Goal: Task Accomplishment & Management: Manage account settings

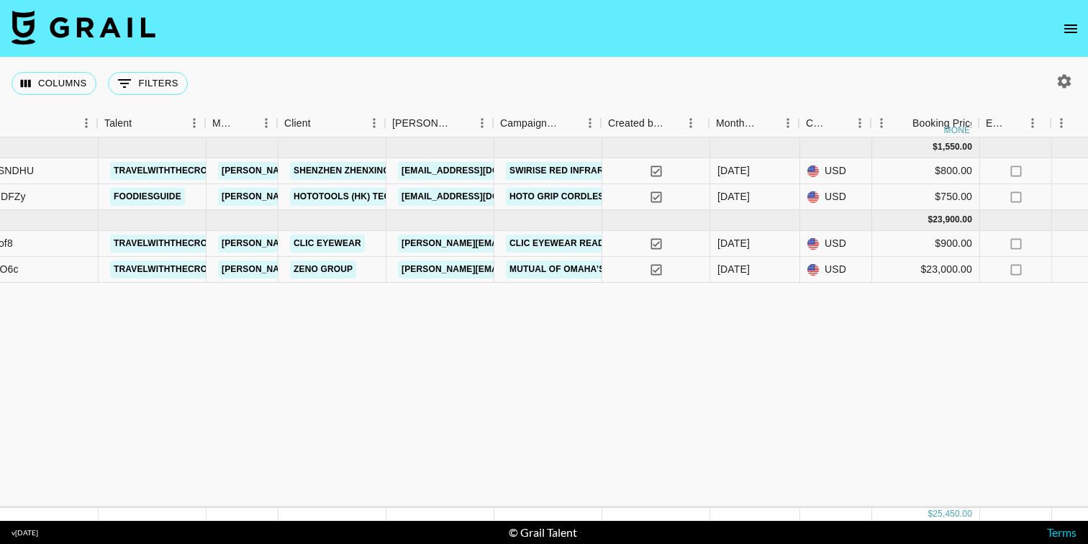
scroll to position [0, 206]
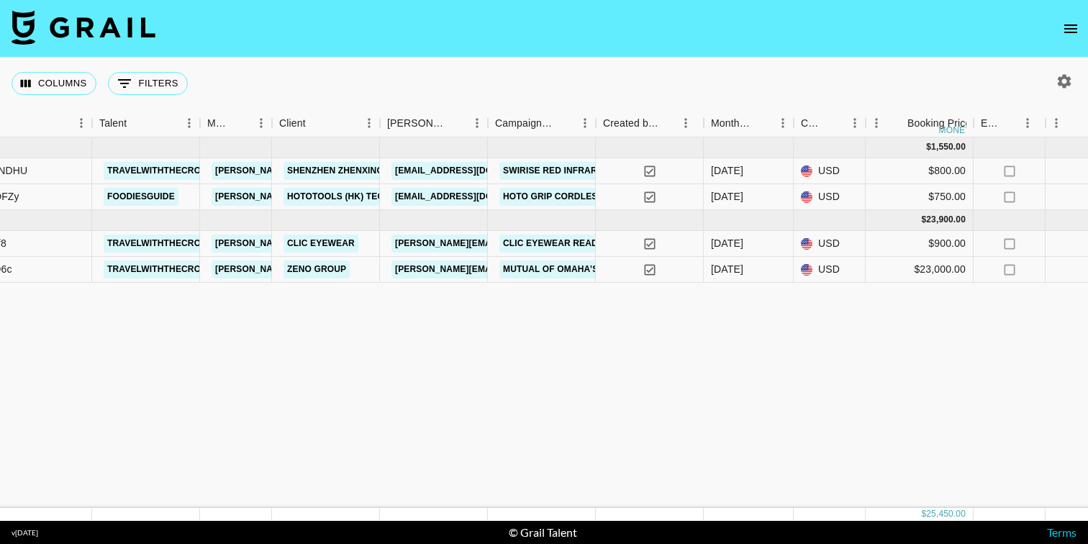
click at [1079, 32] on button "open drawer" at bounding box center [1070, 28] width 29 height 29
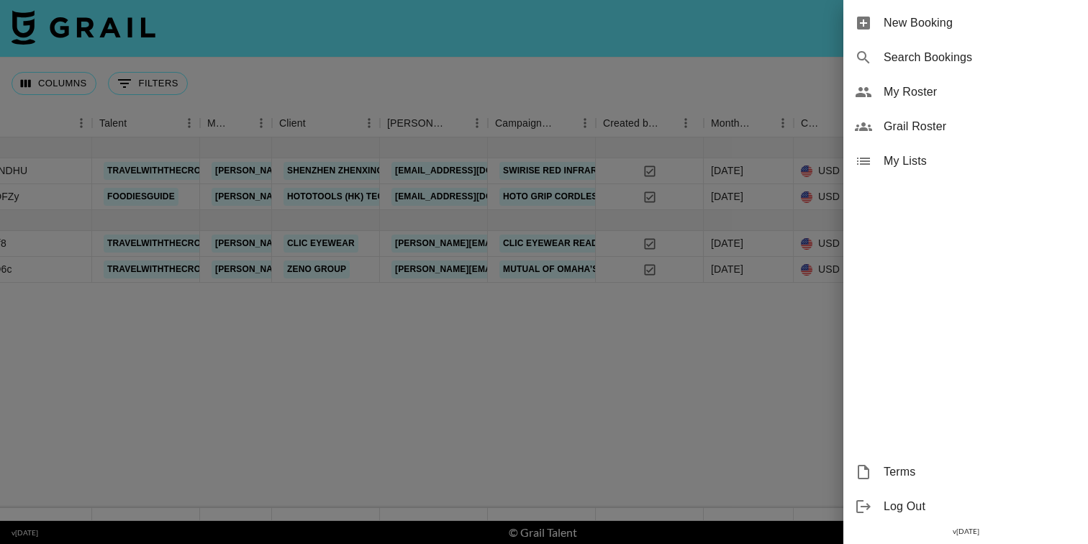
click at [918, 98] on span "My Roster" at bounding box center [979, 91] width 193 height 17
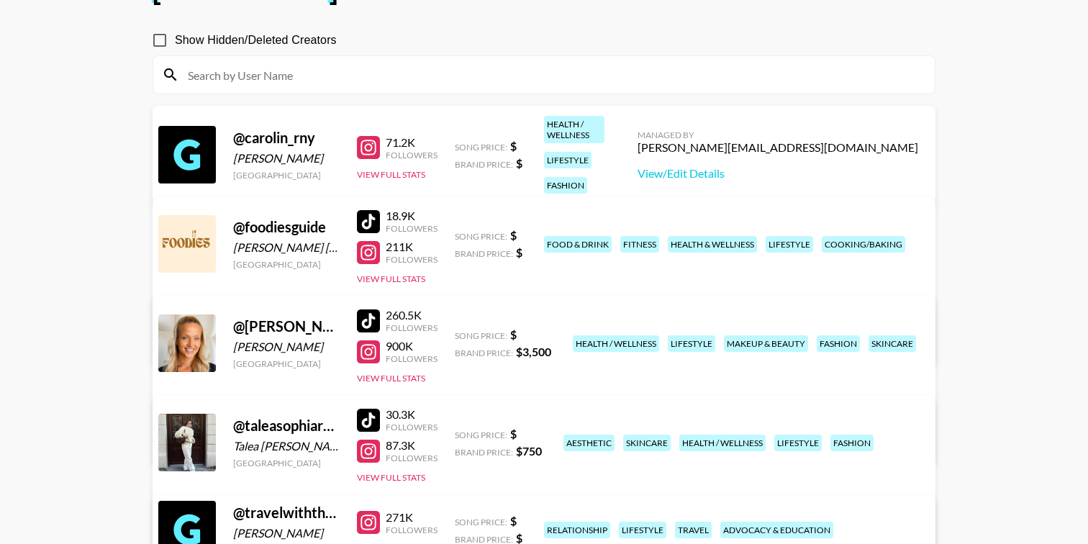
scroll to position [111, 0]
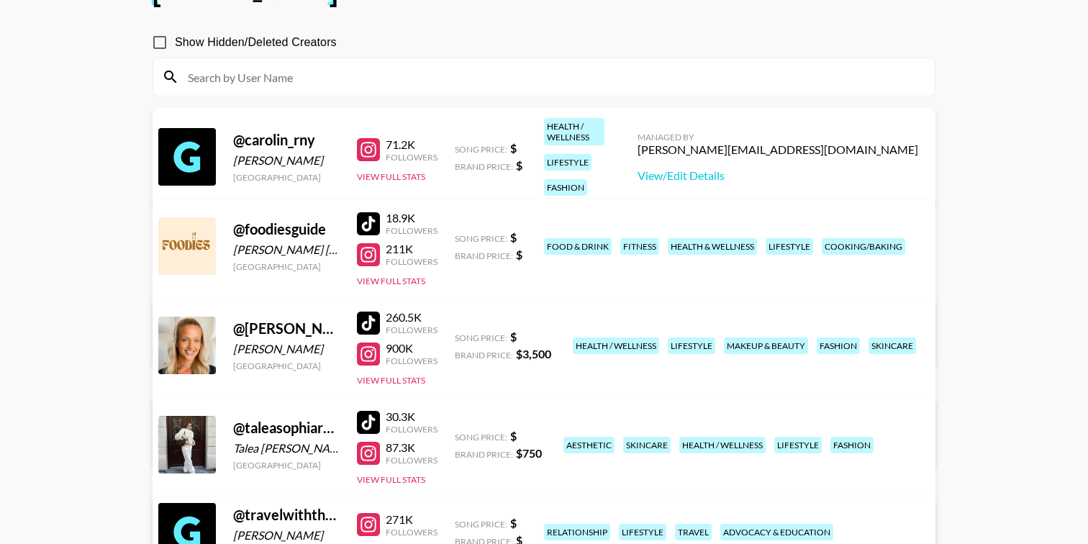
click at [459, 335] on link "View/Edit Details" at bounding box center [318, 342] width 281 height 14
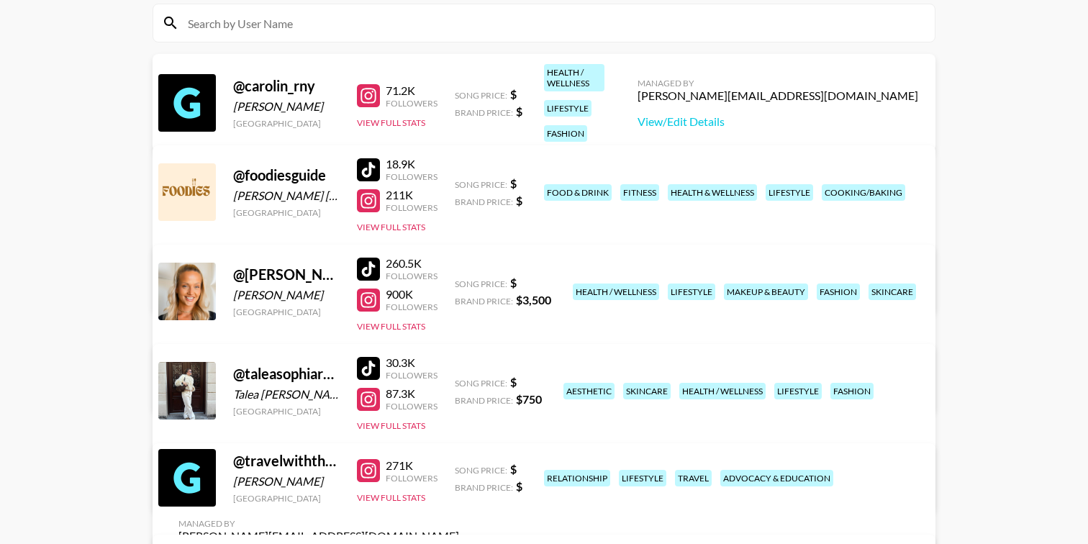
scroll to position [182, 0]
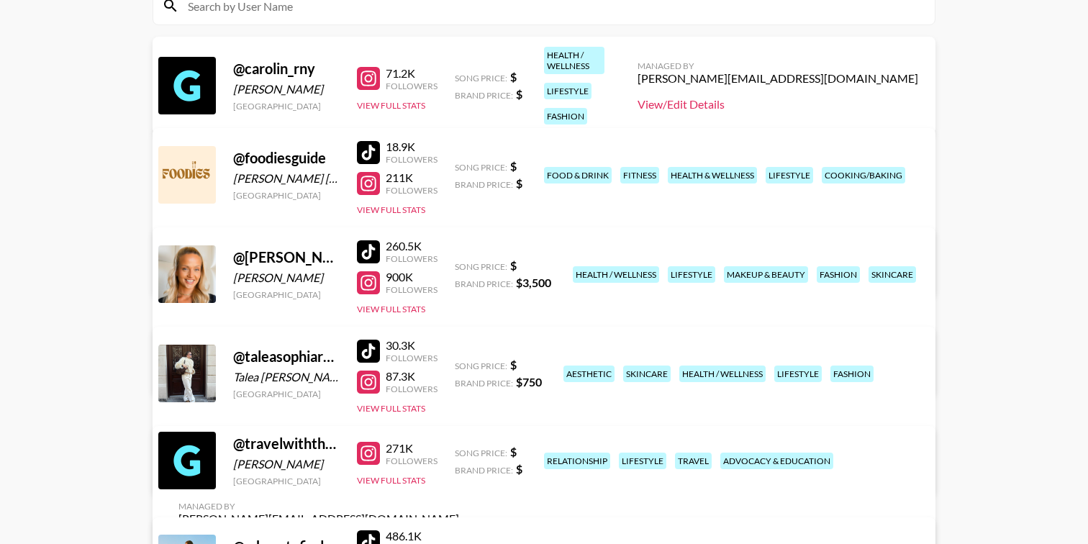
click at [784, 97] on link "View/Edit Details" at bounding box center [777, 104] width 281 height 14
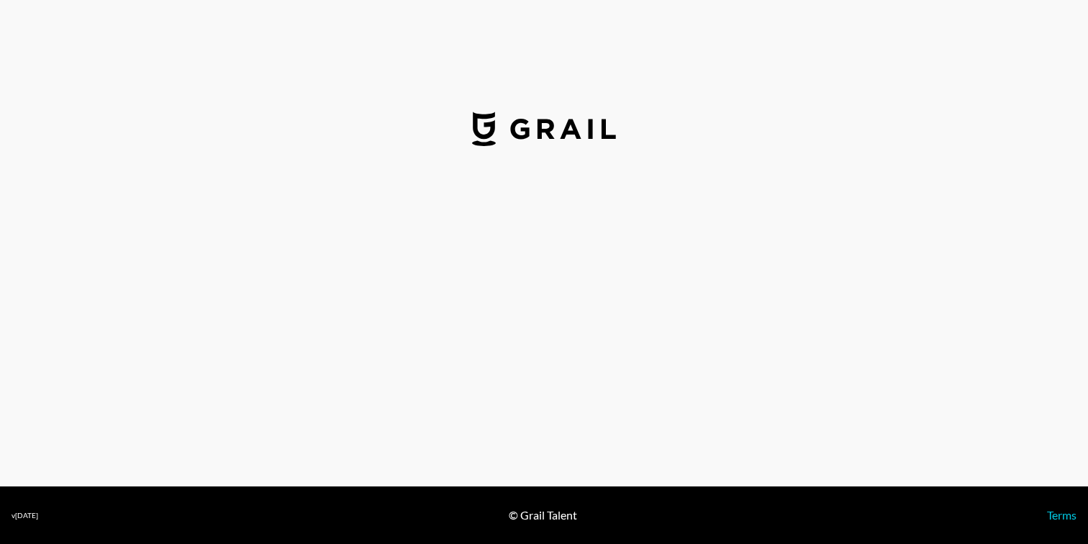
select select "USD"
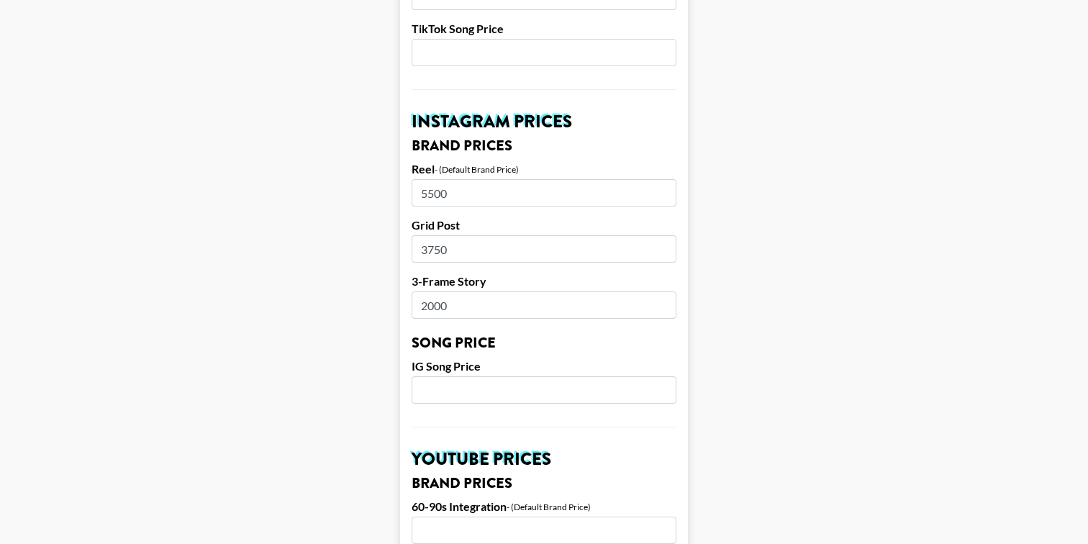
scroll to position [621, 0]
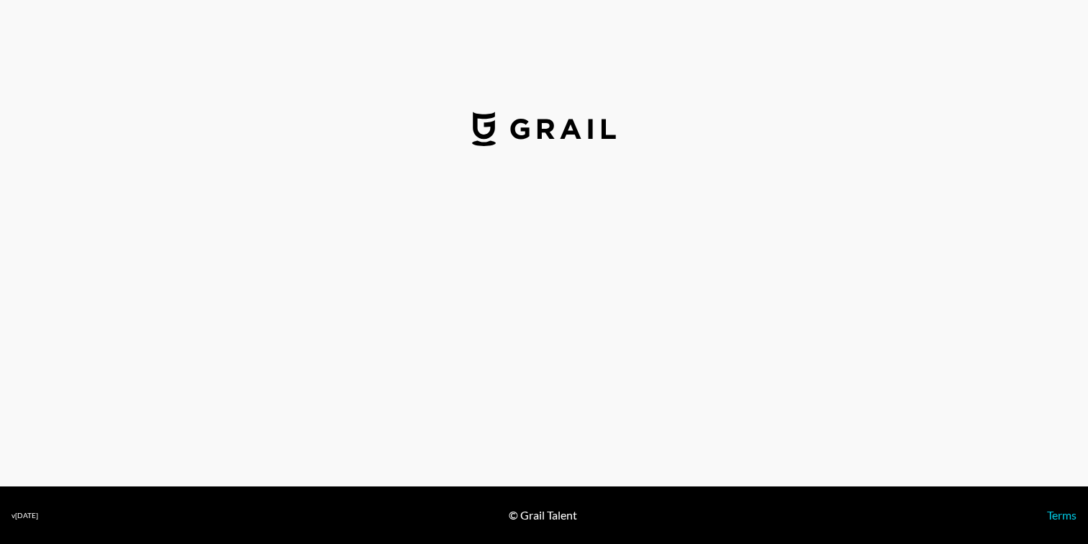
select select "USD"
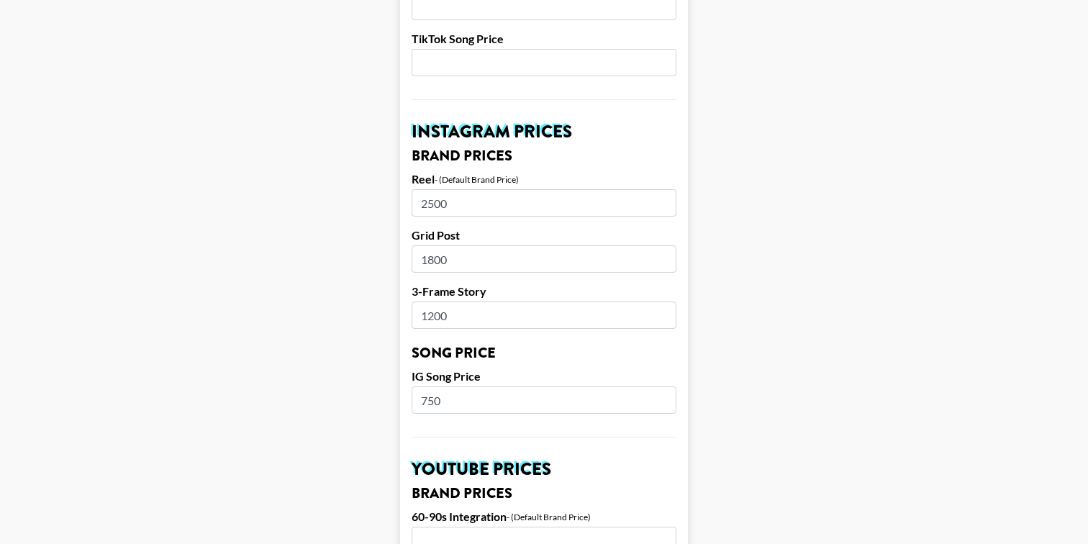
scroll to position [639, 0]
